Goal: Navigation & Orientation: Find specific page/section

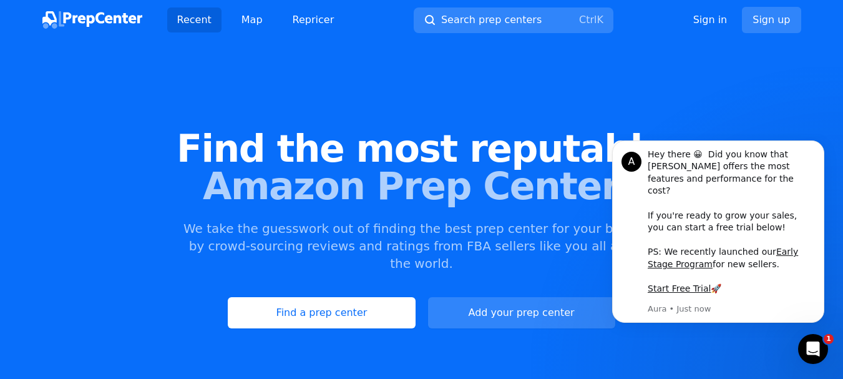
scroll to position [80, 0]
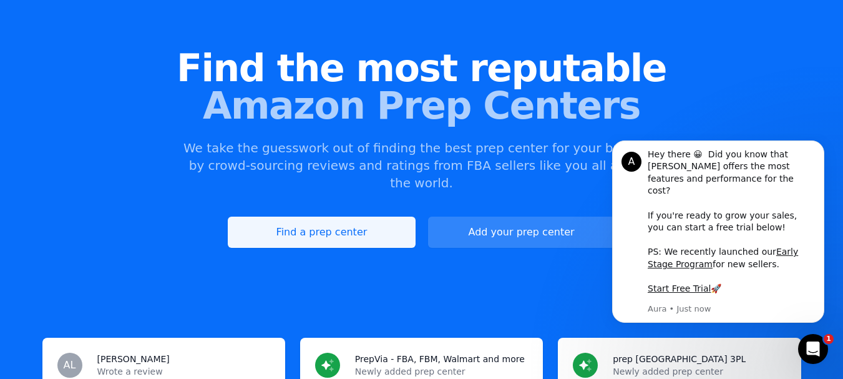
click at [366, 220] on link "Find a prep center" at bounding box center [321, 232] width 187 height 31
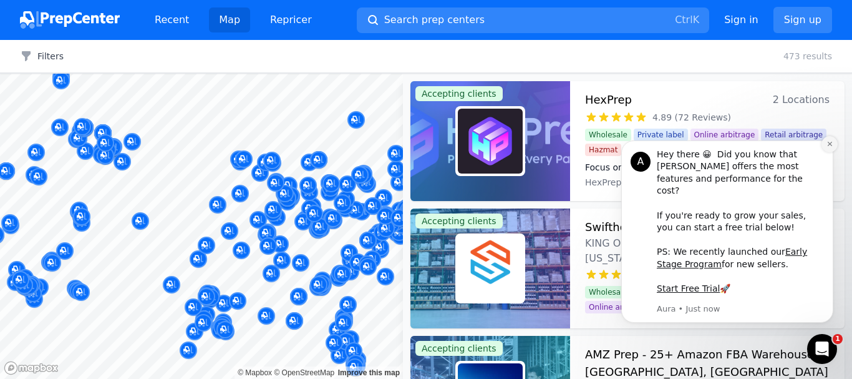
click at [832, 147] on icon "Dismiss notification" at bounding box center [830, 143] width 7 height 7
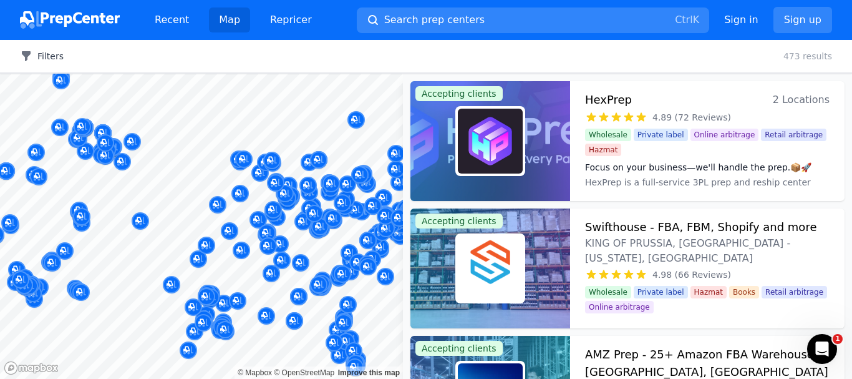
click at [37, 54] on button "Filters" at bounding box center [42, 56] width 44 height 12
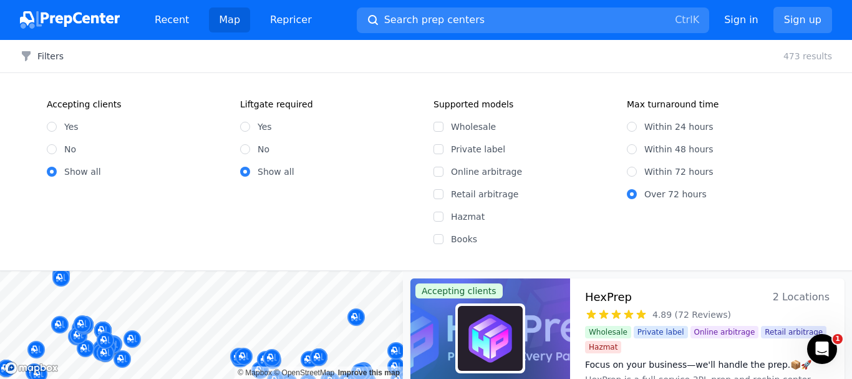
click at [59, 127] on div "Yes" at bounding box center [136, 126] width 178 height 12
click at [51, 128] on input "Yes" at bounding box center [52, 127] width 10 height 10
radio input "true"
click at [251, 107] on legend "Liftgate required" at bounding box center [276, 104] width 73 height 12
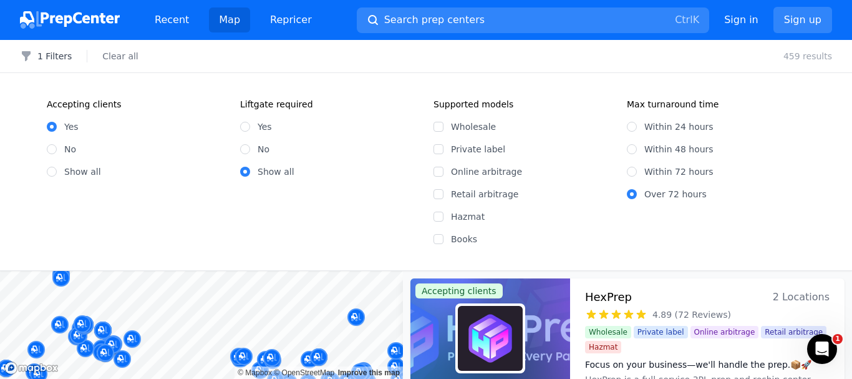
click at [363, 240] on div "Accepting clients Yes No Show all Liftgate required Yes No Show all" at bounding box center [233, 171] width 372 height 147
click at [436, 171] on input "Online arbitrage" at bounding box center [439, 172] width 10 height 10
checkbox input "true"
click at [439, 147] on input "Private label" at bounding box center [439, 149] width 10 height 10
checkbox input "true"
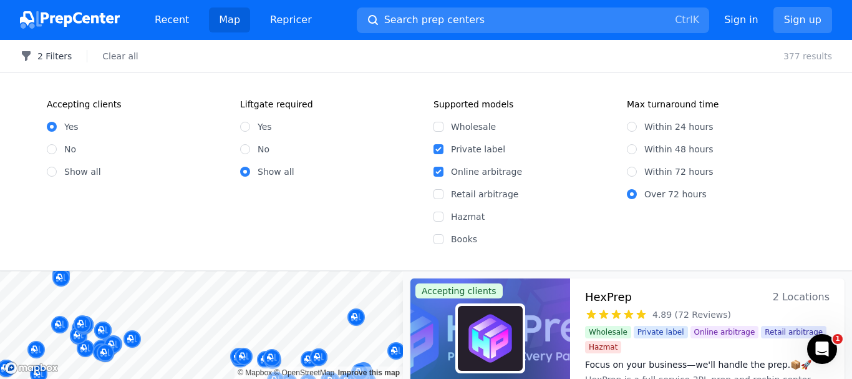
click at [39, 51] on button "2 Filters" at bounding box center [46, 56] width 52 height 12
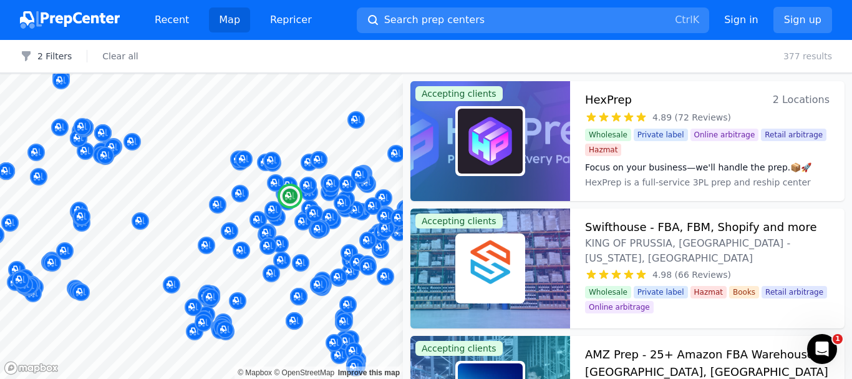
click at [598, 100] on h3 "HexPrep" at bounding box center [608, 99] width 47 height 17
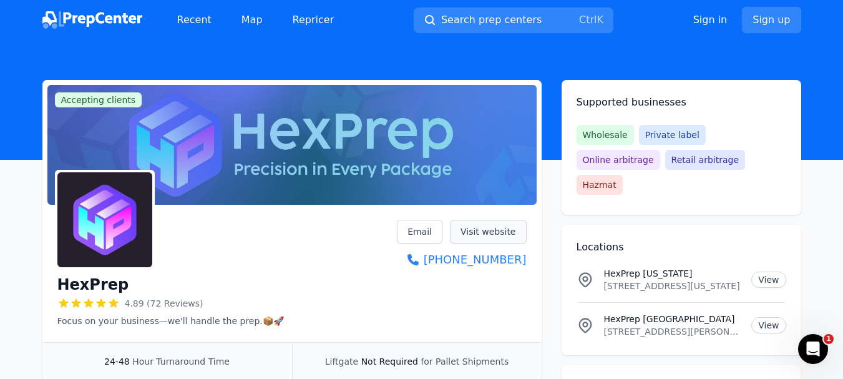
click at [504, 230] on link "Visit website" at bounding box center [488, 232] width 77 height 24
